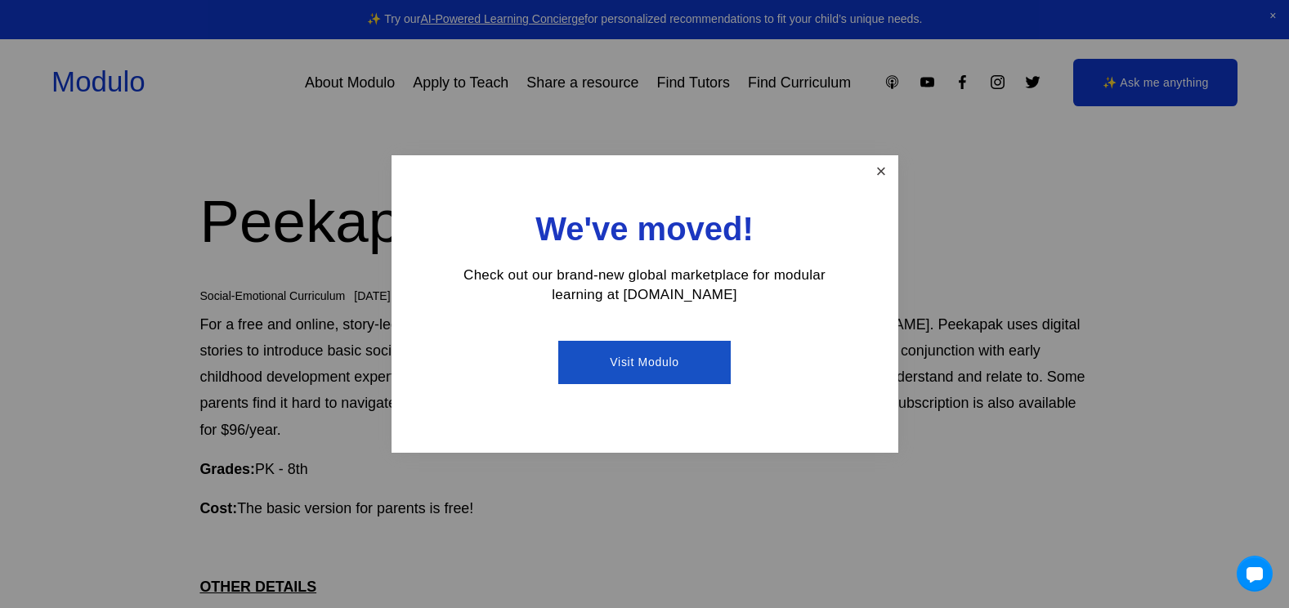
click at [878, 166] on link "Close" at bounding box center [880, 172] width 29 height 29
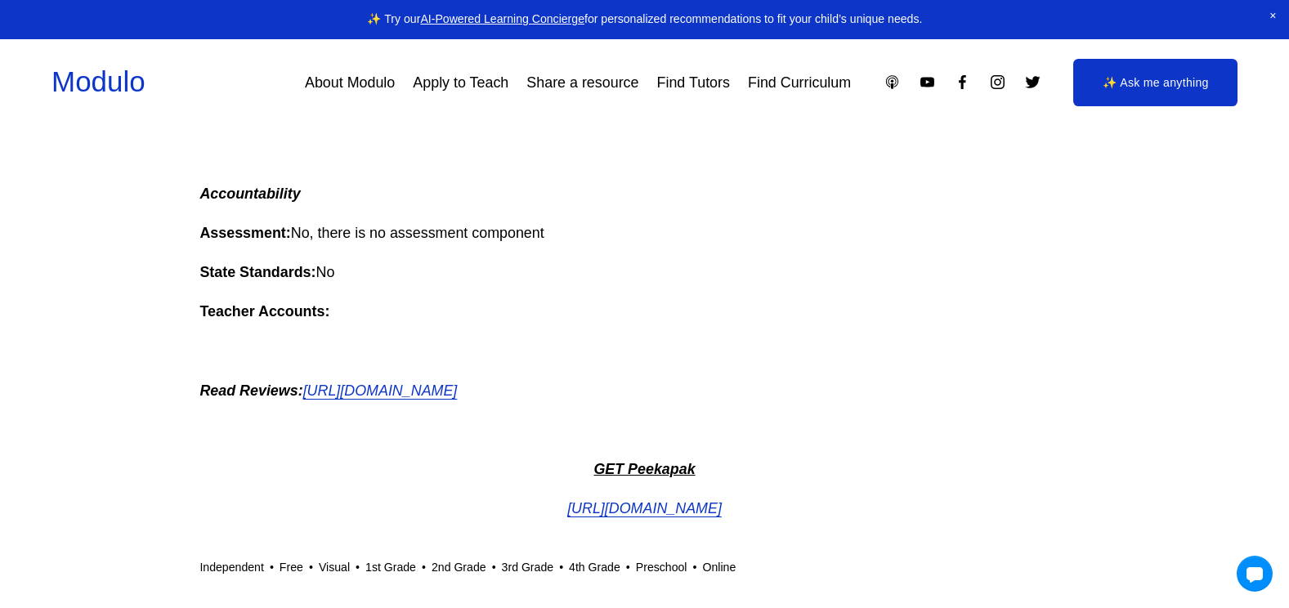
scroll to position [1226, 0]
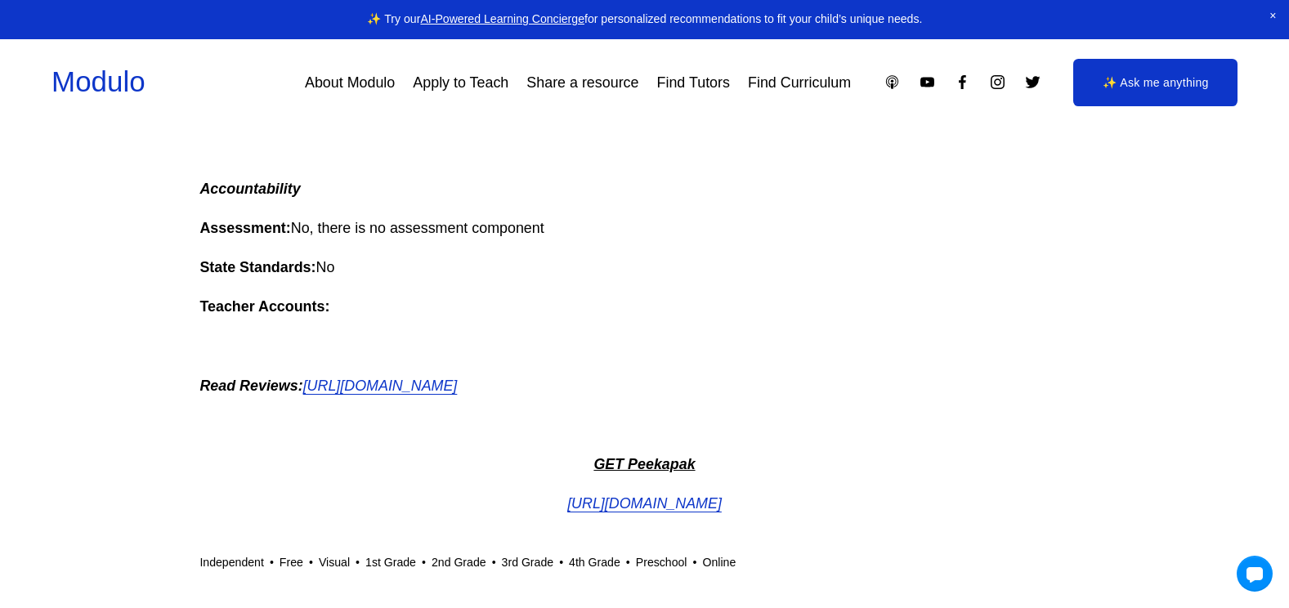
click at [645, 505] on em "[URL][DOMAIN_NAME]" at bounding box center [644, 503] width 154 height 16
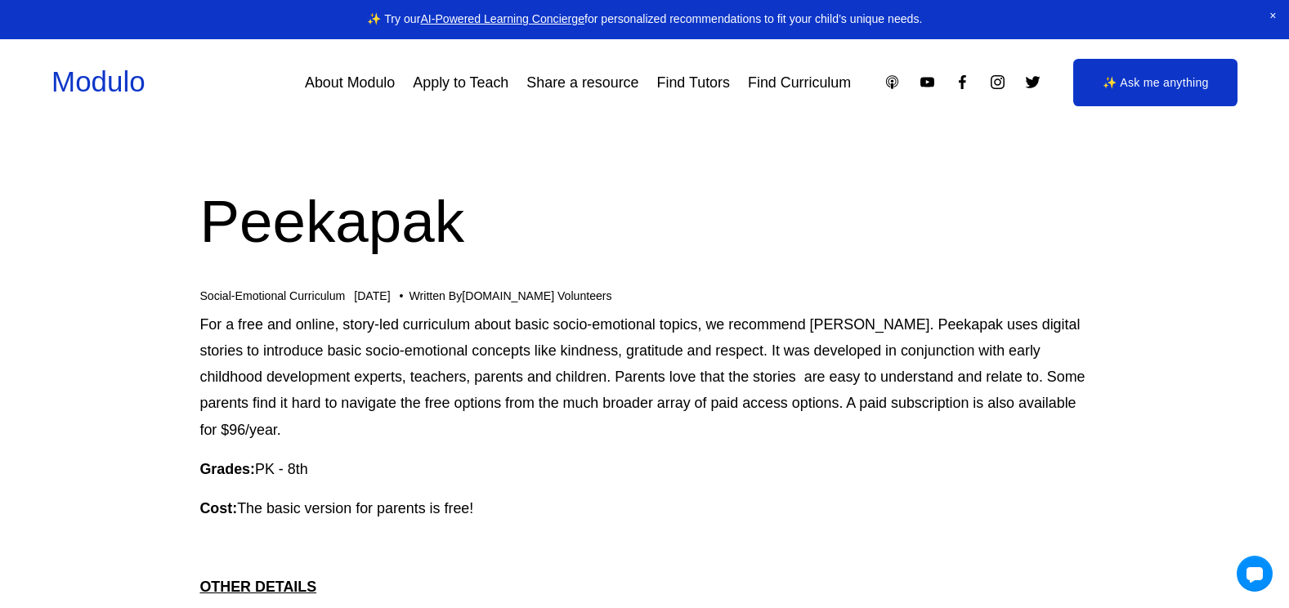
click at [348, 80] on link "About Modulo" at bounding box center [350, 82] width 90 height 29
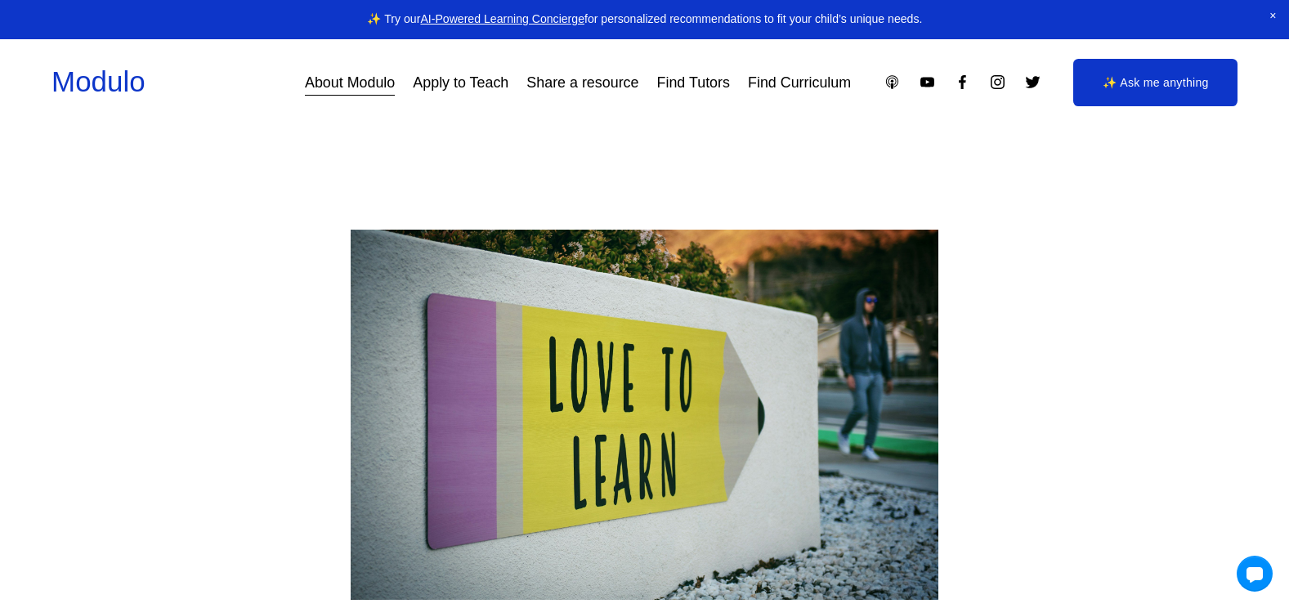
scroll to position [817, 0]
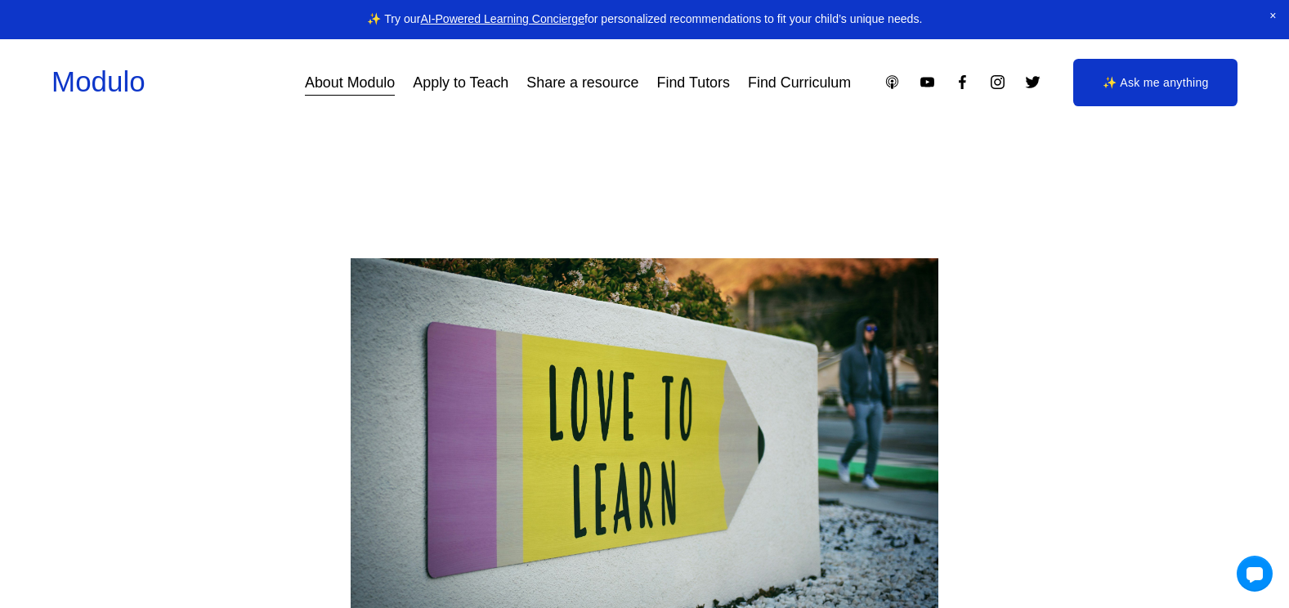
click at [805, 83] on link "Find Curriculum" at bounding box center [799, 82] width 103 height 29
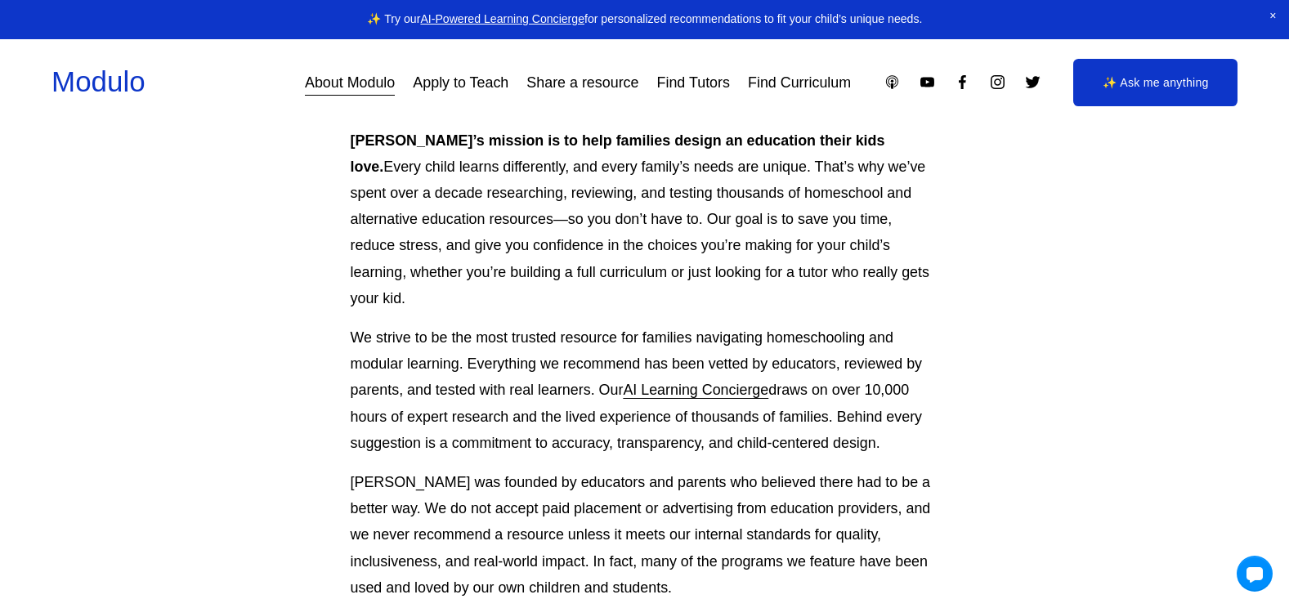
scroll to position [0, 0]
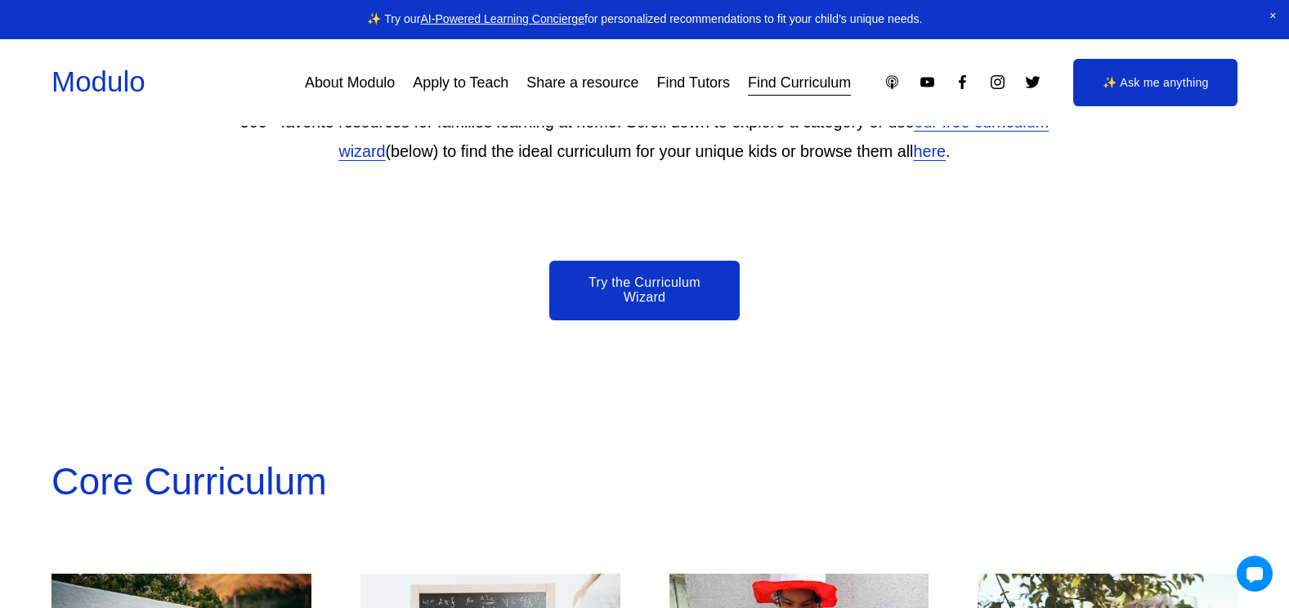
scroll to position [899, 0]
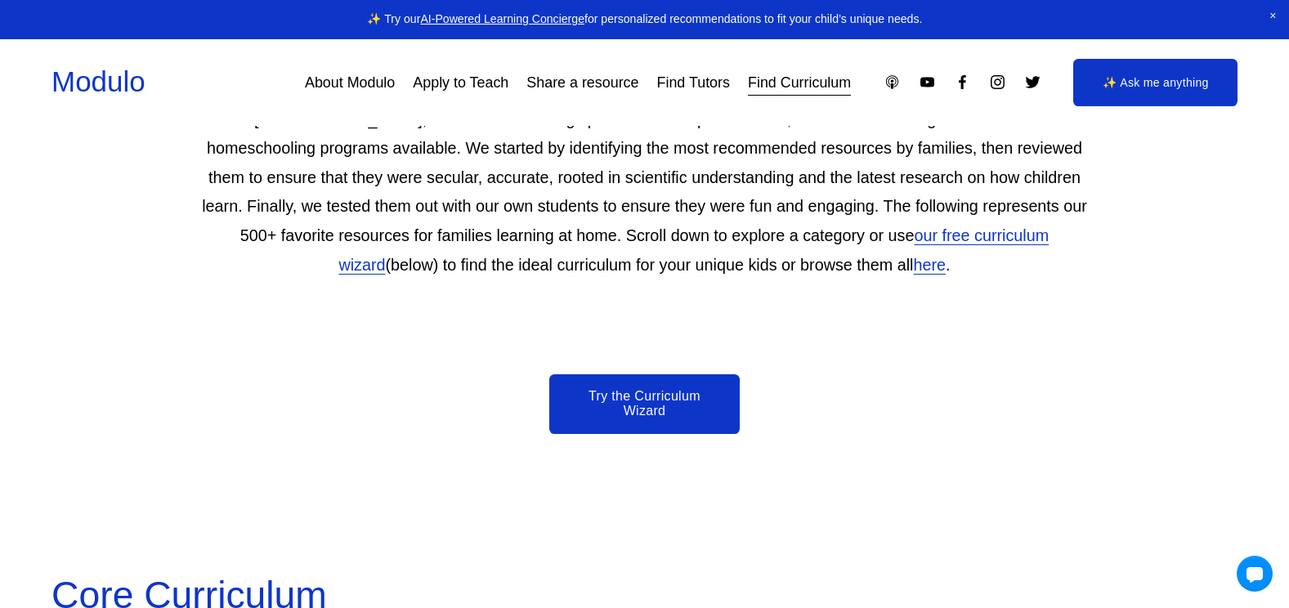
click at [637, 400] on link "Try the Curriculum Wizard" at bounding box center [644, 404] width 190 height 60
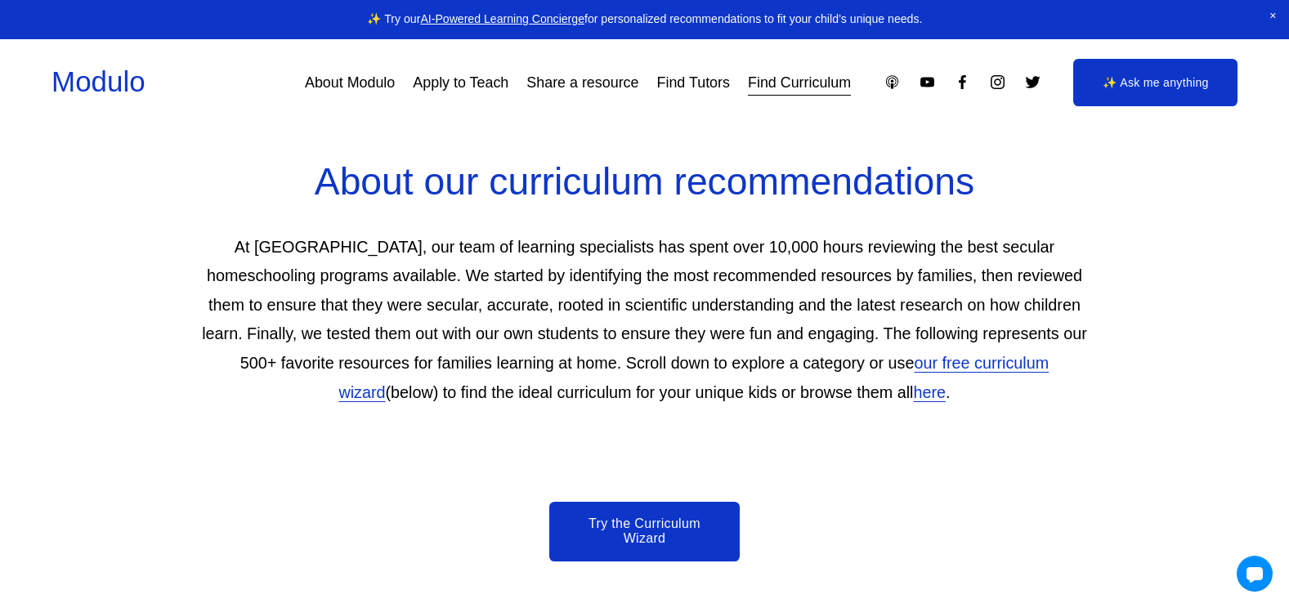
scroll to position [817, 0]
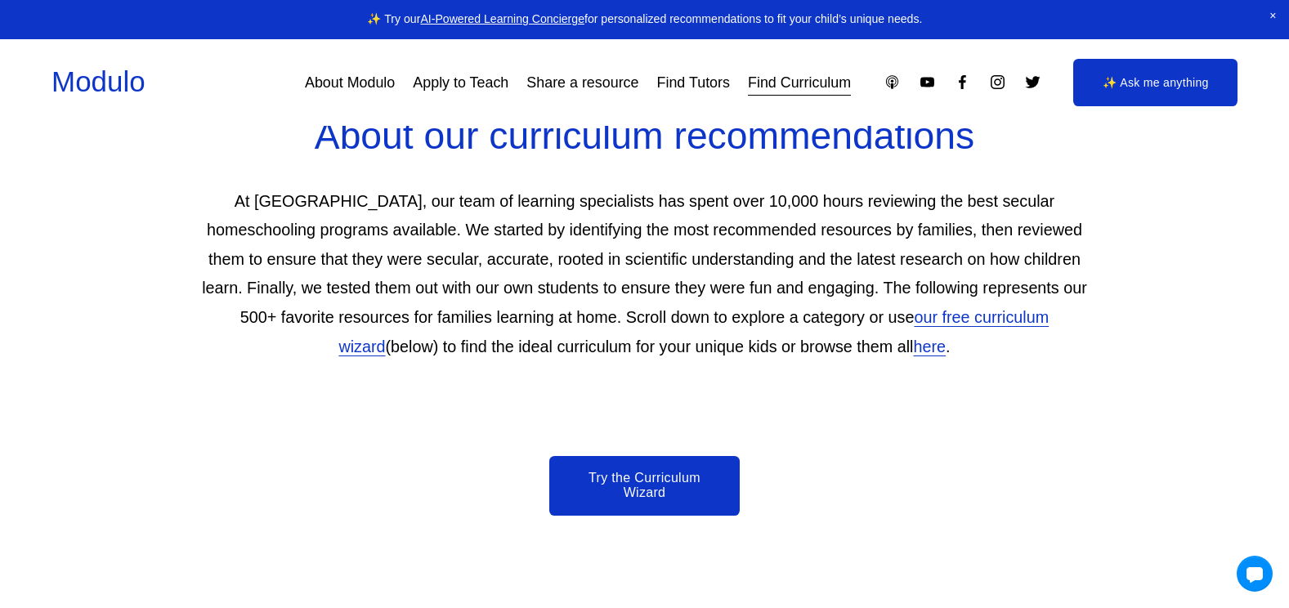
click at [914, 354] on link "here" at bounding box center [930, 347] width 33 height 18
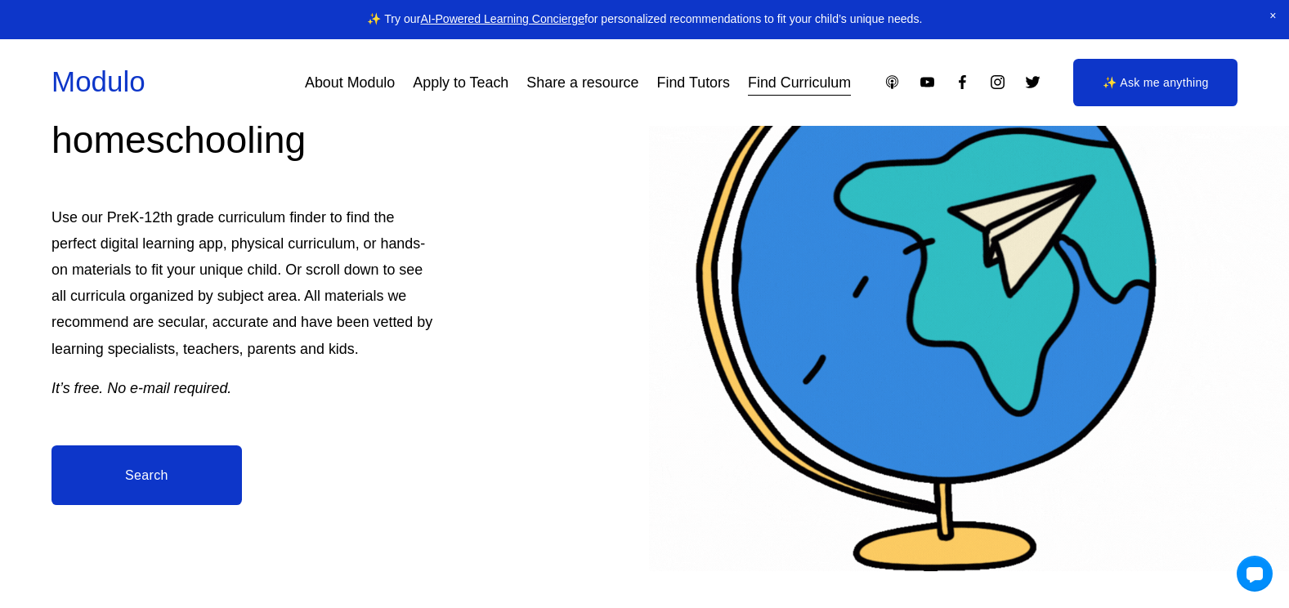
scroll to position [0, 0]
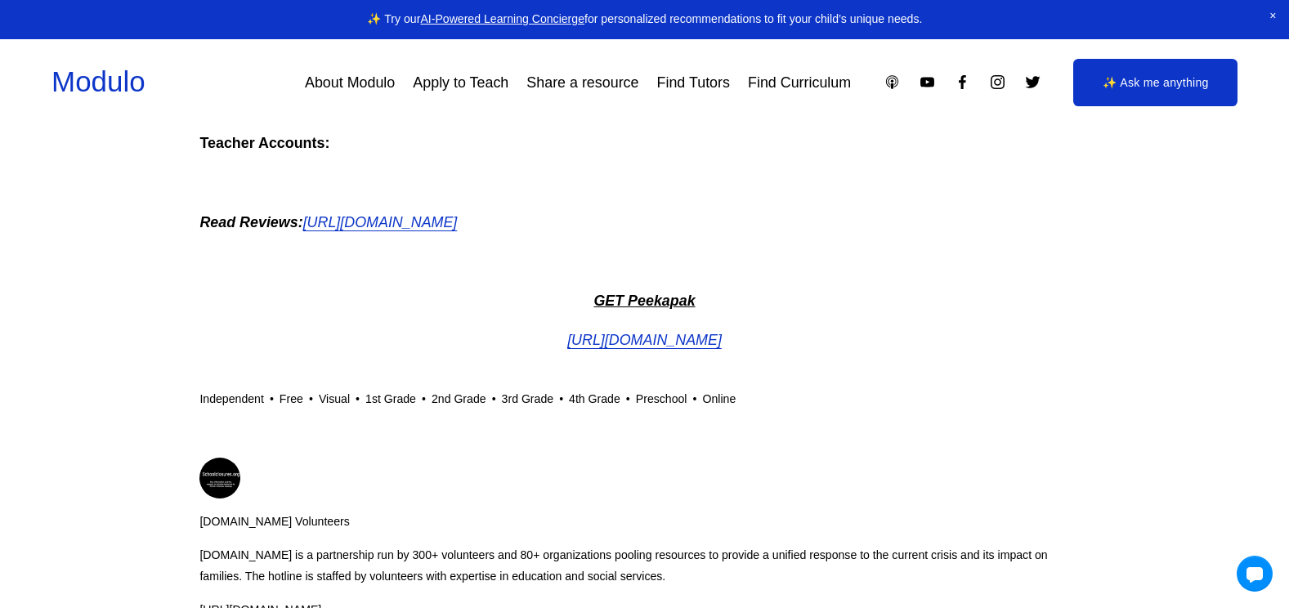
scroll to position [1471, 0]
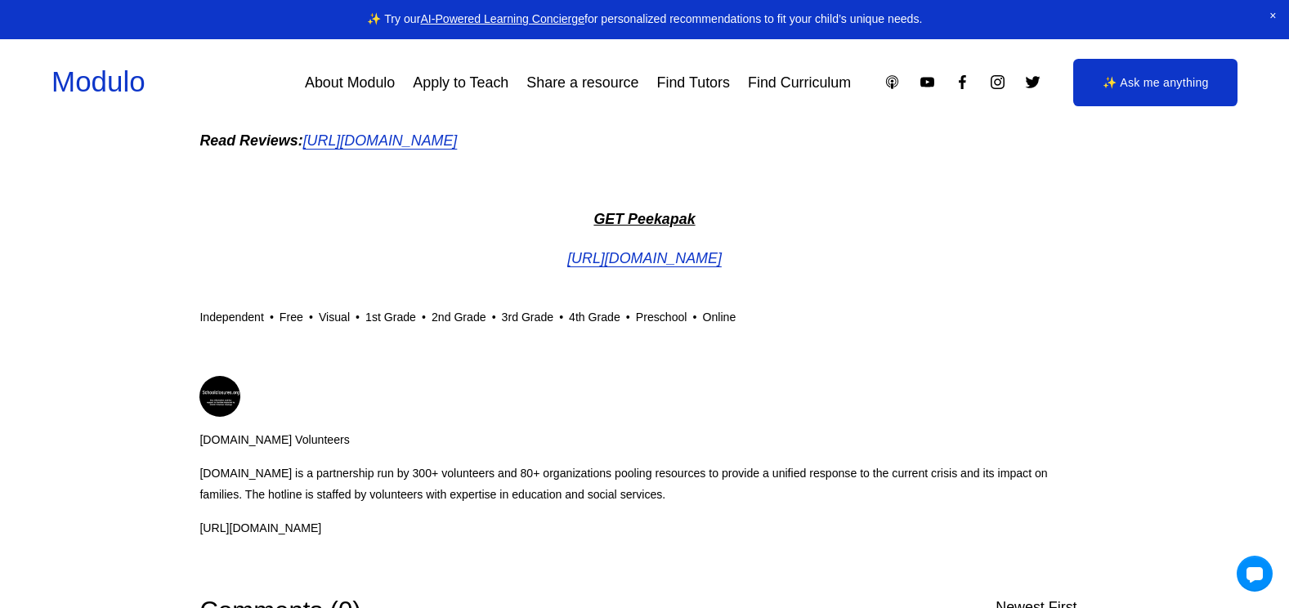
click at [625, 258] on em "[URL][DOMAIN_NAME]" at bounding box center [644, 258] width 154 height 16
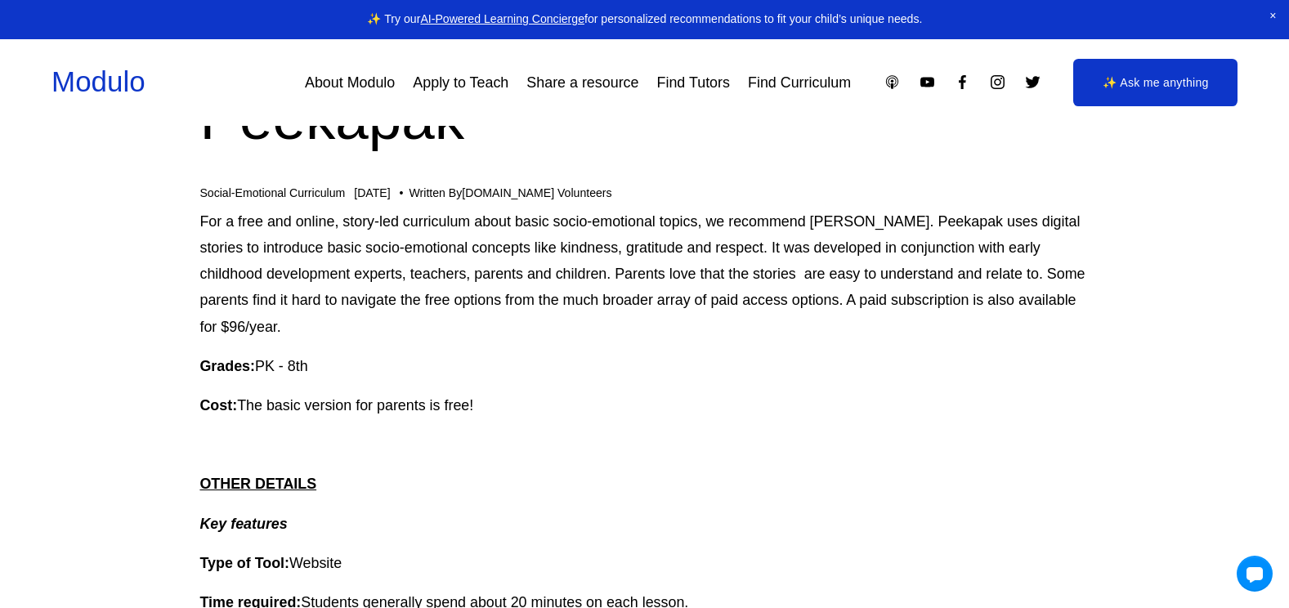
scroll to position [0, 0]
